Goal: Information Seeking & Learning: Learn about a topic

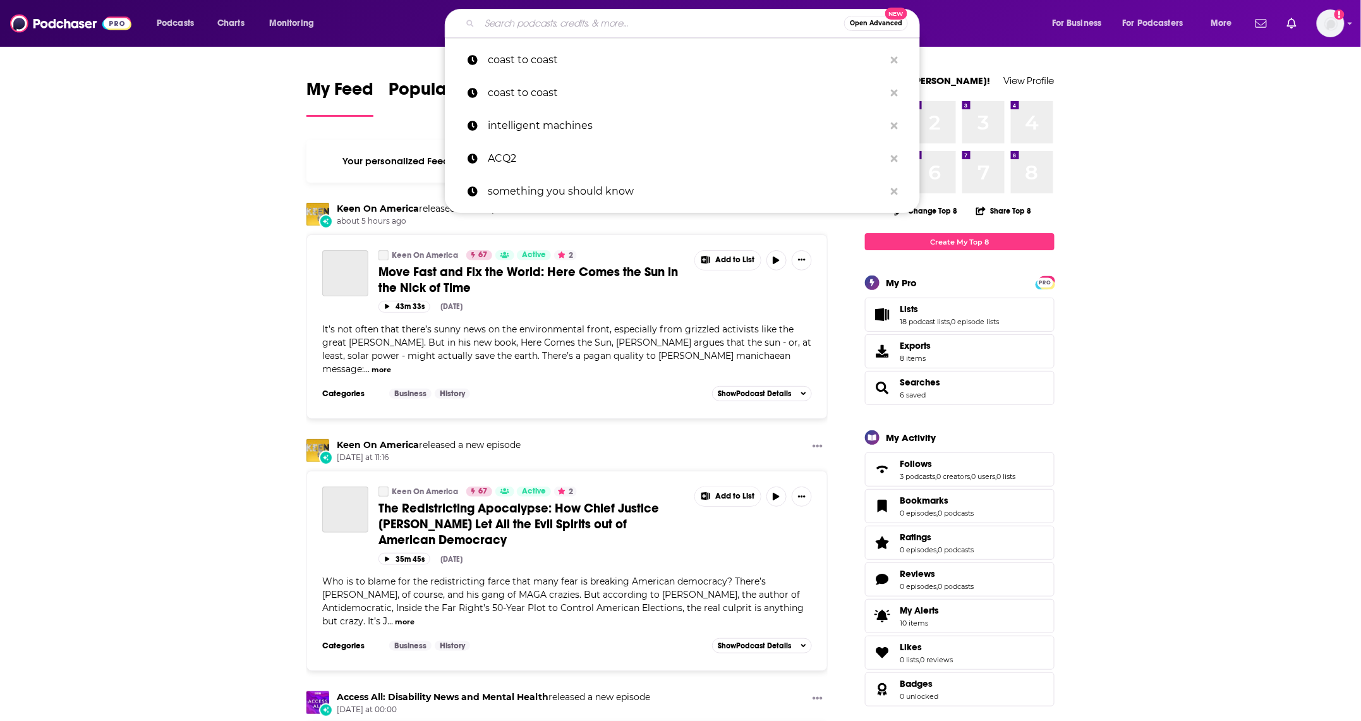
click at [507, 23] on input "Search podcasts, credits, & more..." at bounding box center [662, 23] width 365 height 20
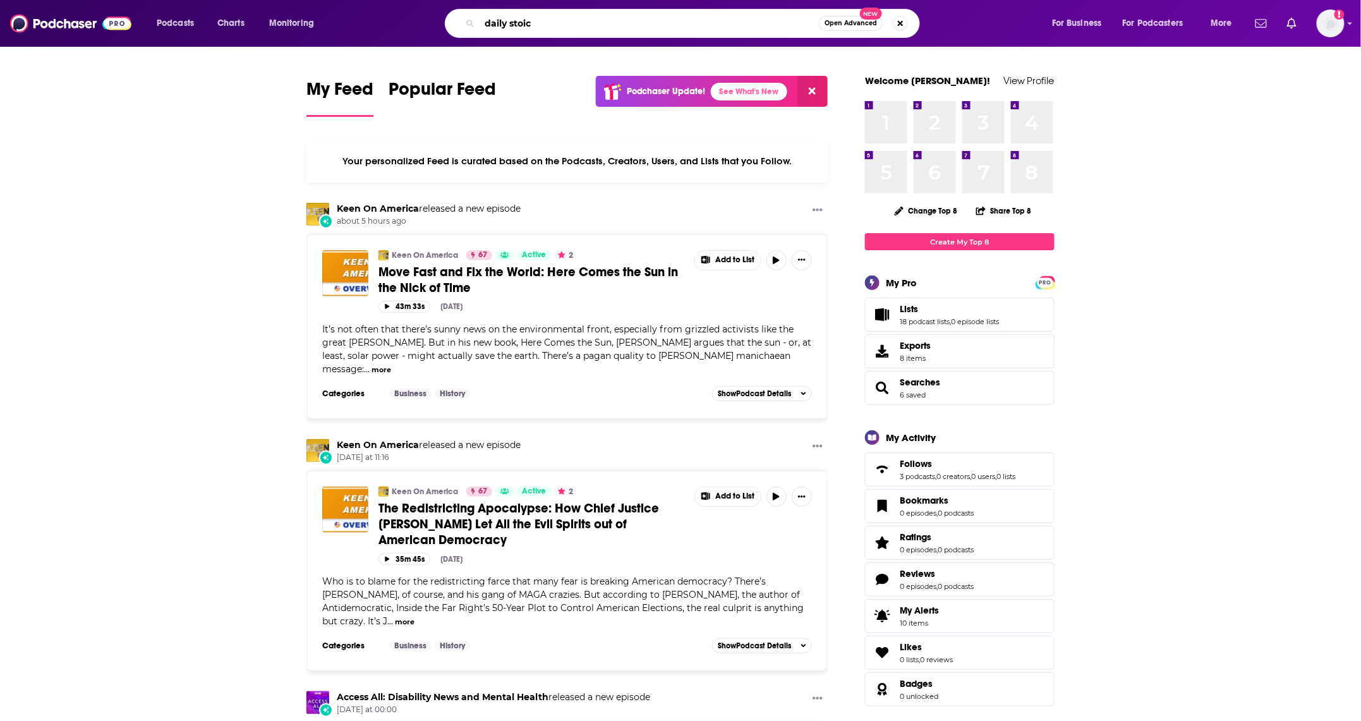
type input "daily stoic"
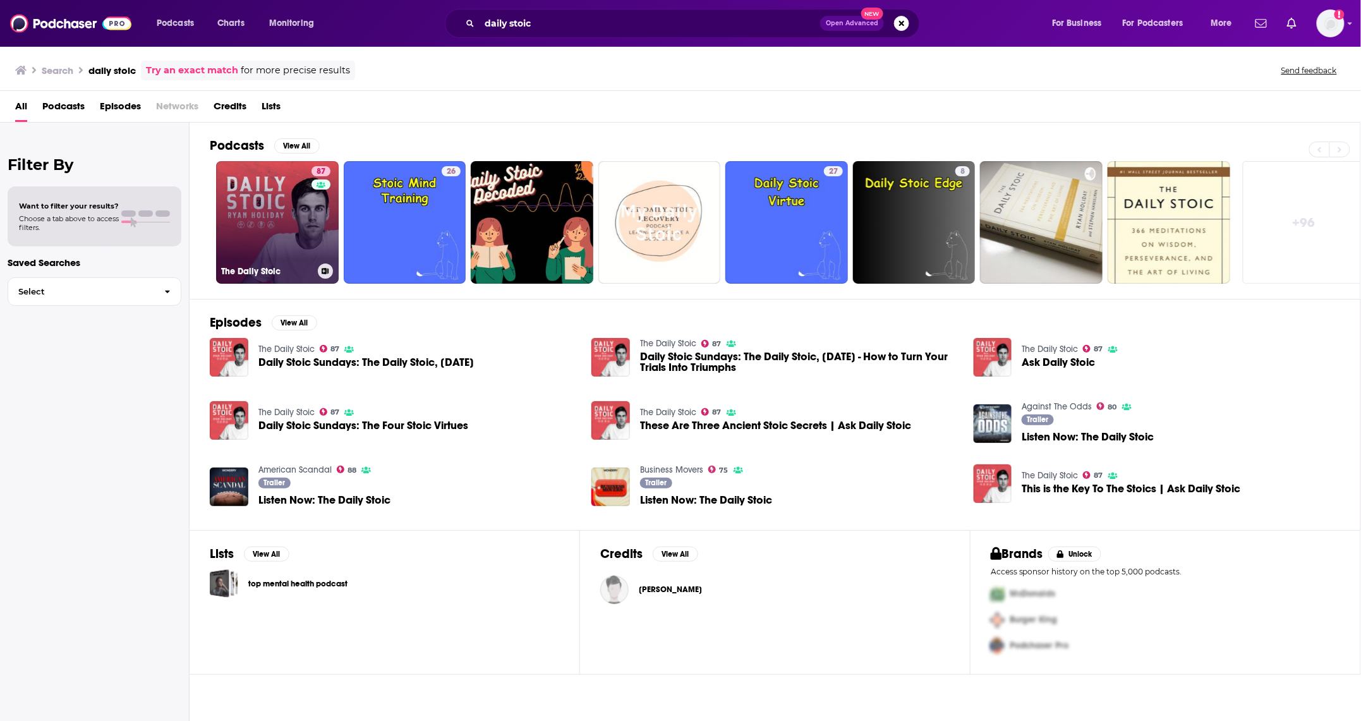
click at [291, 225] on link "87 The Daily Stoic" at bounding box center [277, 222] width 123 height 123
